Goal: Information Seeking & Learning: Learn about a topic

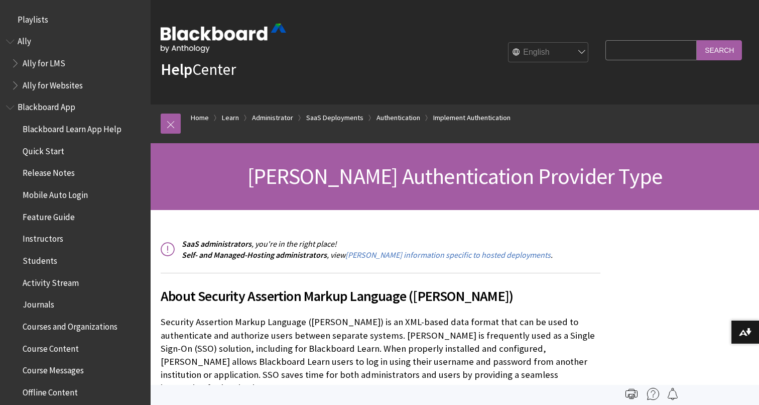
scroll to position [1331, 0]
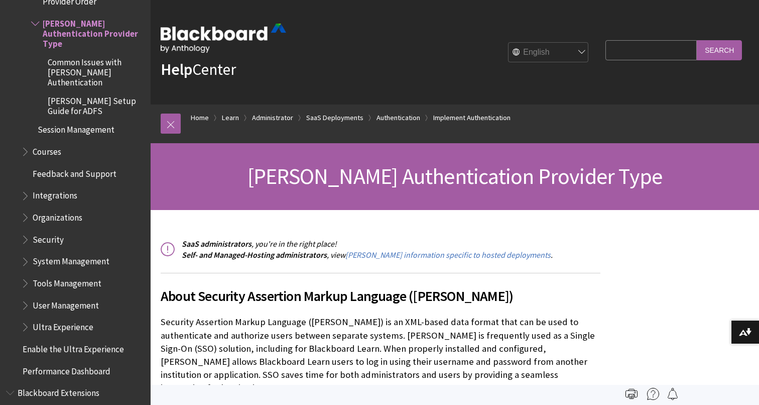
click at [650, 49] on input "Search Query" at bounding box center [650, 50] width 91 height 20
type input "lti"
click at [697, 40] on input "Search" at bounding box center [719, 50] width 45 height 20
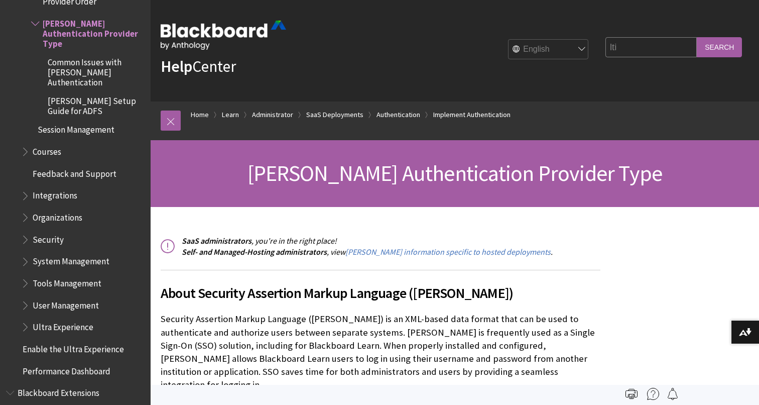
scroll to position [0, 0]
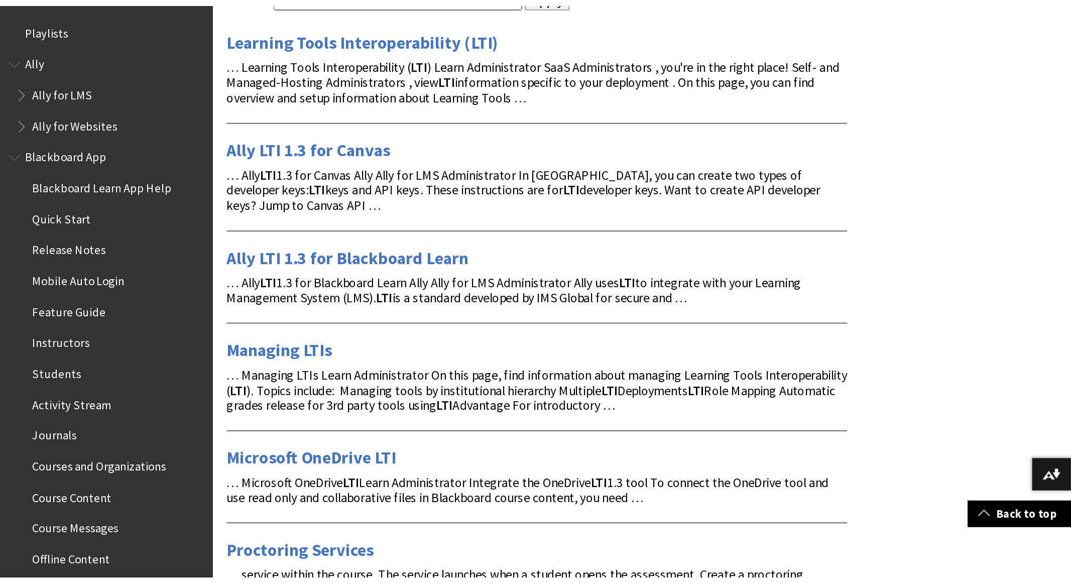
scroll to position [181, 0]
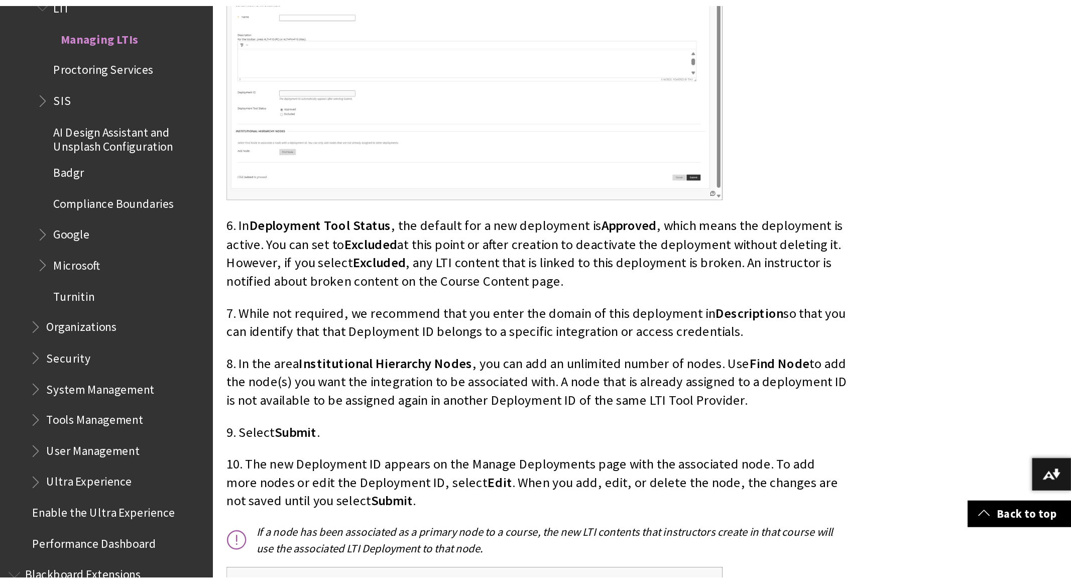
scroll to position [1525, 0]
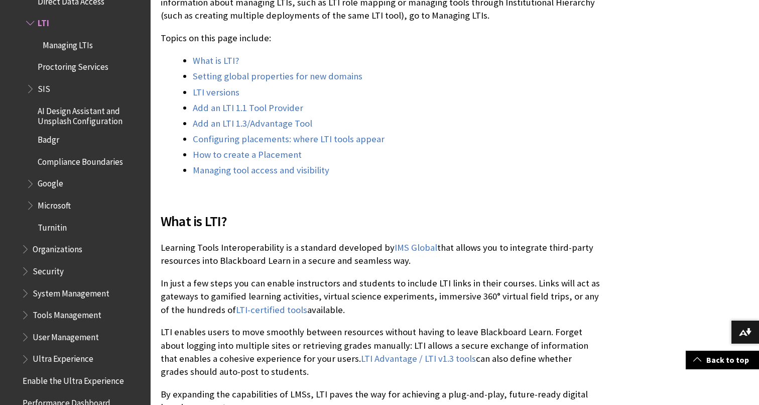
scroll to position [288, 0]
click at [599, 231] on span "What is LTI?" at bounding box center [381, 220] width 440 height 21
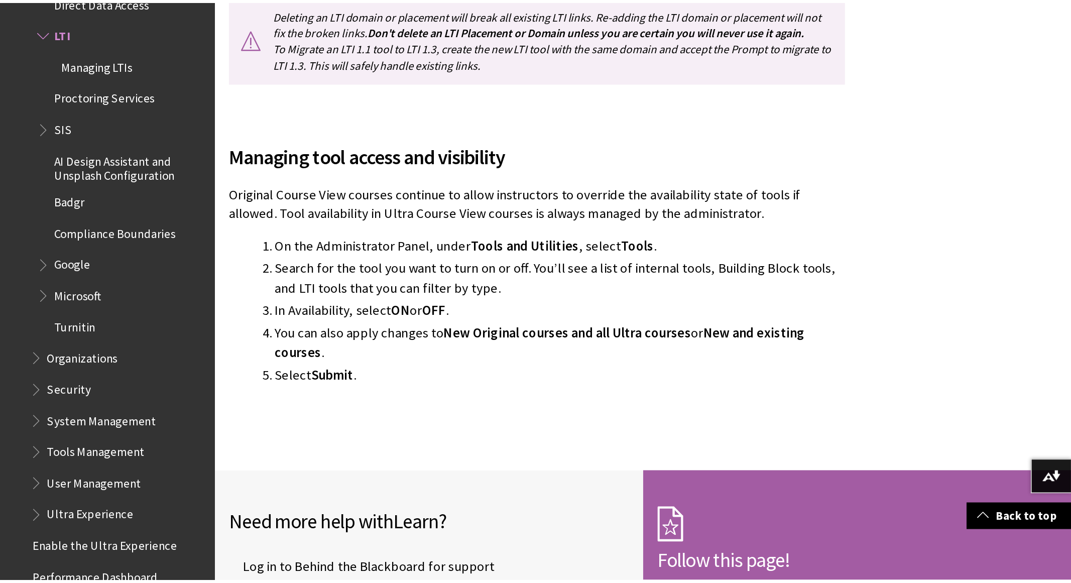
scroll to position [2873, 0]
